Goal: Task Accomplishment & Management: Use online tool/utility

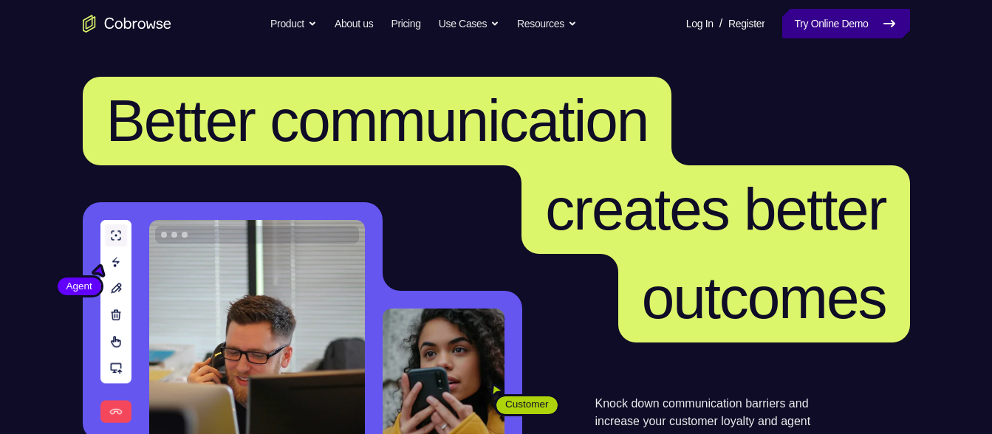
click at [834, 31] on link "Try Online Demo" at bounding box center [845, 24] width 127 height 30
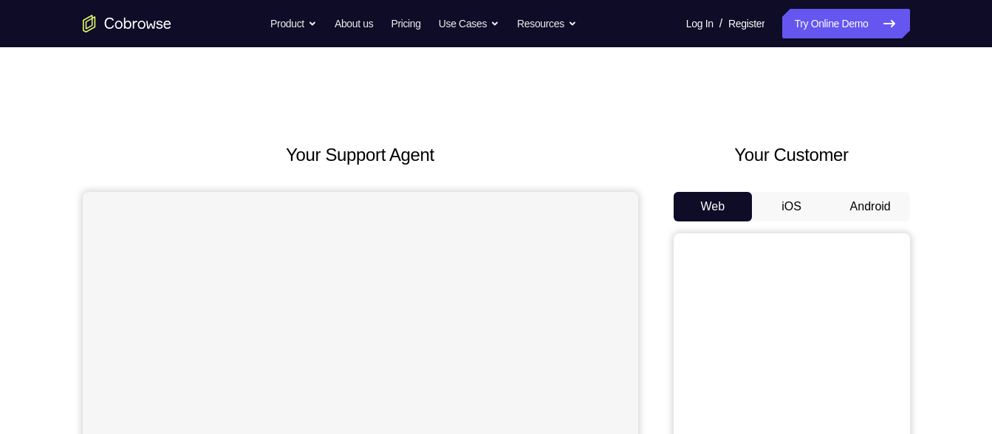
click at [881, 196] on button "Android" at bounding box center [870, 207] width 79 height 30
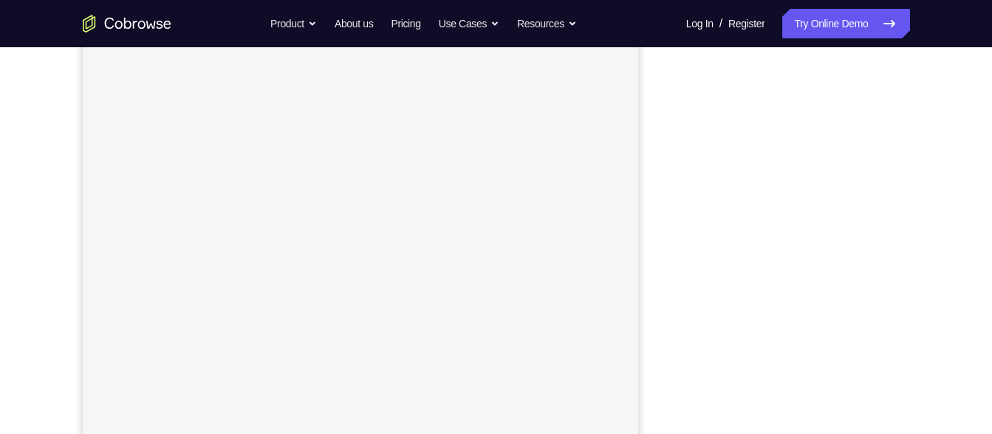
scroll to position [238, 0]
